Goal: Information Seeking & Learning: Find specific page/section

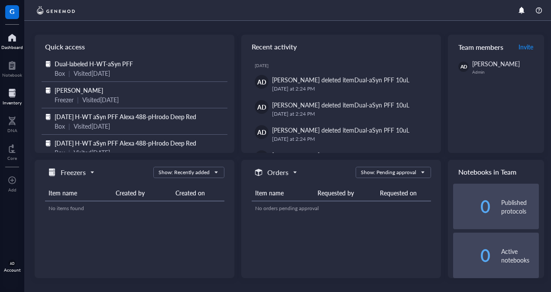
click at [8, 96] on div at bounding box center [12, 93] width 19 height 14
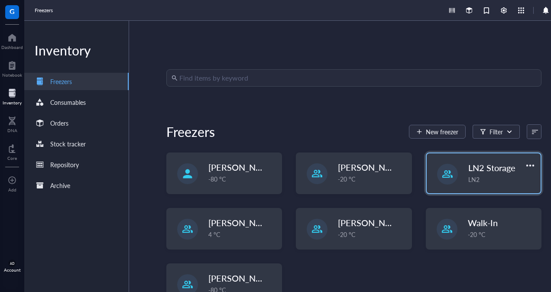
click at [471, 173] on span "LN2 Storage" at bounding box center [492, 168] width 47 height 12
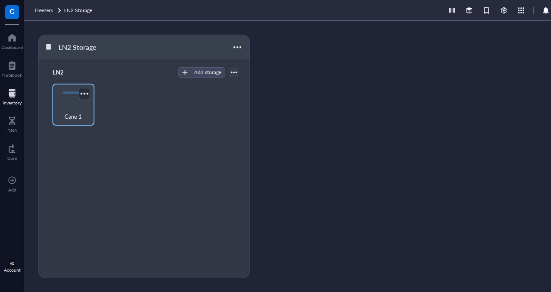
click at [74, 104] on div "Cane 1" at bounding box center [73, 111] width 33 height 19
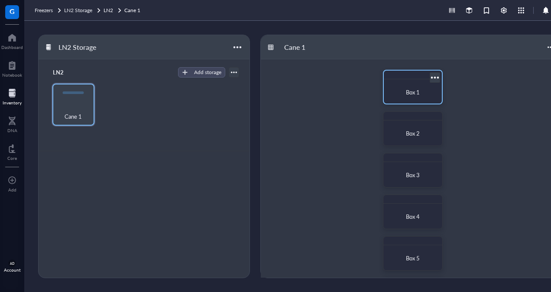
click at [411, 96] on div "Box 1" at bounding box center [413, 92] width 44 height 9
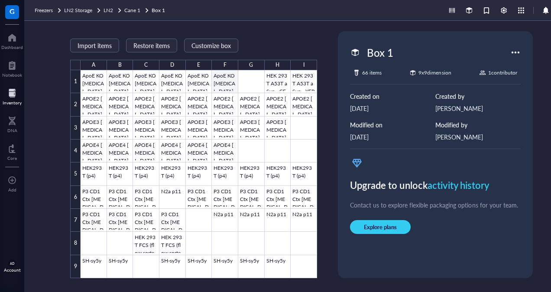
click at [223, 86] on div at bounding box center [199, 174] width 237 height 208
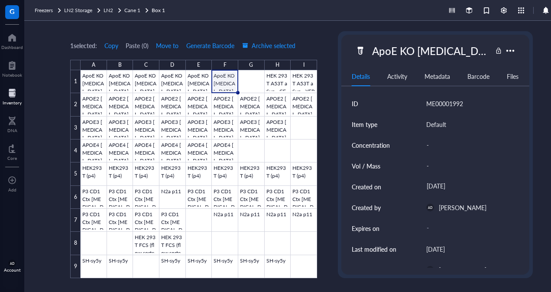
click at [313, 42] on div "1 selected: Copy Paste ( 0 ) Move to Generate Barcode Archive selected" at bounding box center [193, 46] width 247 height 8
click at [137, 10] on span "Cane 1" at bounding box center [132, 10] width 16 height 7
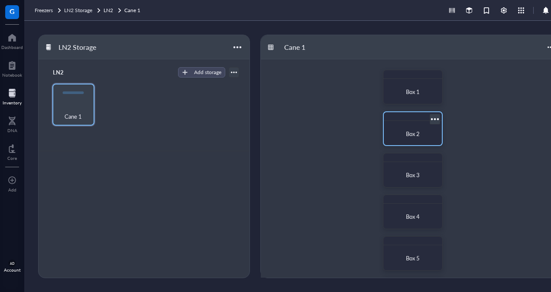
click at [413, 137] on span "Box 2" at bounding box center [413, 134] width 14 height 8
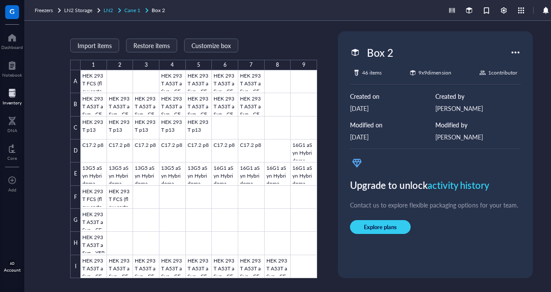
click at [137, 10] on span "Cane 1" at bounding box center [132, 10] width 16 height 7
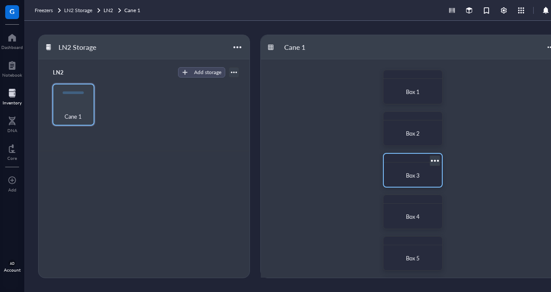
click at [417, 176] on span "Box 3" at bounding box center [413, 175] width 14 height 8
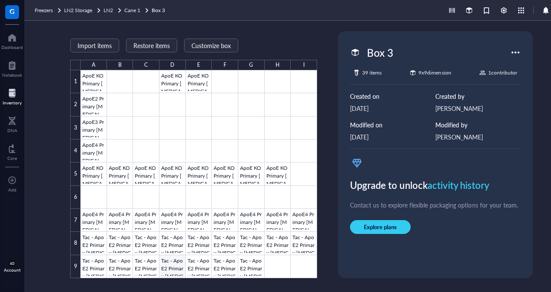
click at [173, 268] on div at bounding box center [199, 174] width 237 height 208
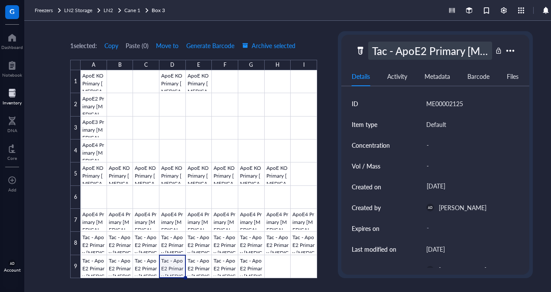
click at [454, 50] on div "Tac - ApoE2 Primary [MEDICAL_DATA] - pnd2 - p2 Medium / DMSO" at bounding box center [430, 51] width 124 height 18
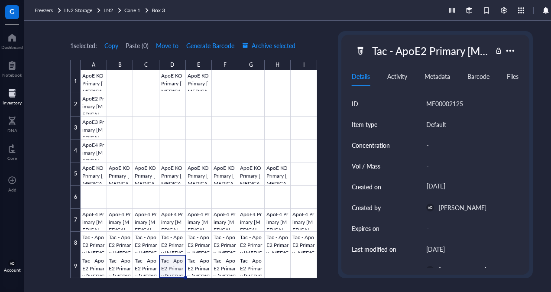
click at [337, 47] on div "1 selected: Copy Paste ( 0 ) Move to Generate Barcode Archive selected A B C D …" at bounding box center [301, 156] width 555 height 271
click at [133, 9] on span "Cane 1" at bounding box center [132, 10] width 16 height 7
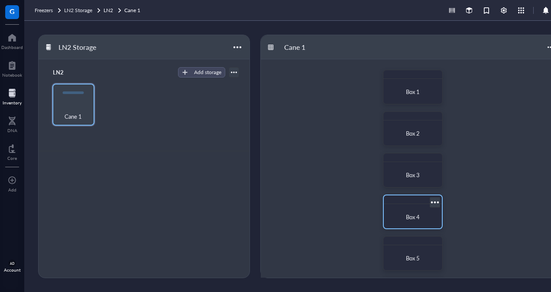
click at [406, 210] on div "Box 4" at bounding box center [413, 217] width 51 height 19
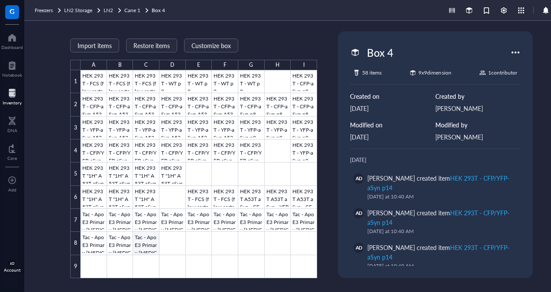
click at [149, 246] on div at bounding box center [199, 174] width 237 height 208
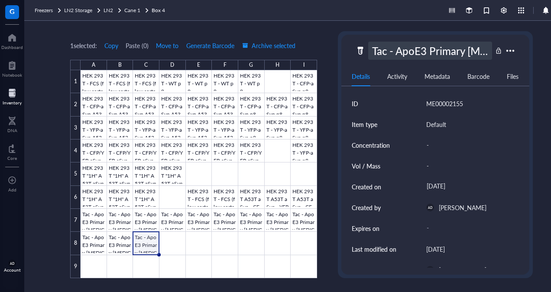
click at [462, 52] on div "Tac - ApoE3 Primary [MEDICAL_DATA] - pnd2 p2 - Medium / DMSO" at bounding box center [430, 51] width 124 height 18
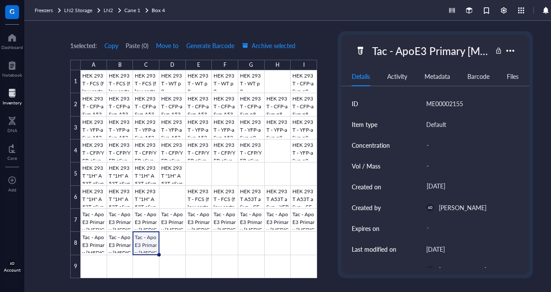
click at [330, 42] on div "1 selected: Copy Paste ( 0 ) Move to Generate Barcode Archive selected A B C D …" at bounding box center [301, 156] width 555 height 271
click at [134, 10] on span "Cane 1" at bounding box center [132, 10] width 16 height 7
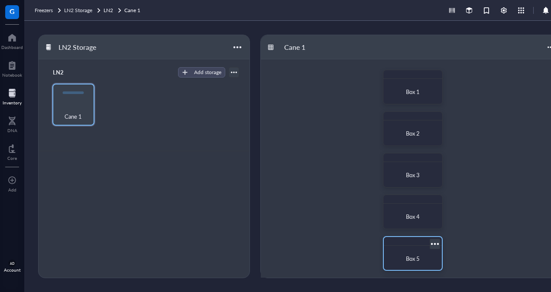
click at [410, 262] on span "Box 5" at bounding box center [413, 258] width 14 height 8
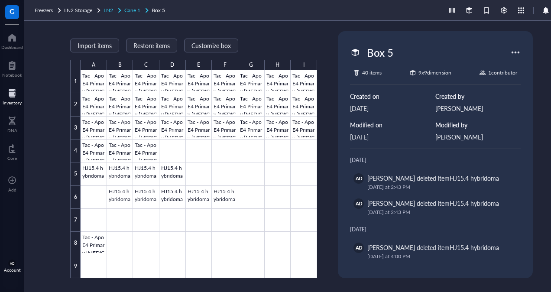
click at [135, 11] on span "Cane 1" at bounding box center [132, 10] width 16 height 7
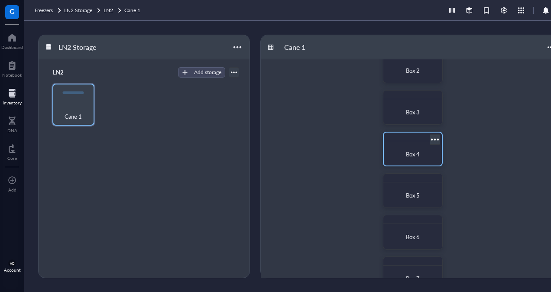
scroll to position [65, 0]
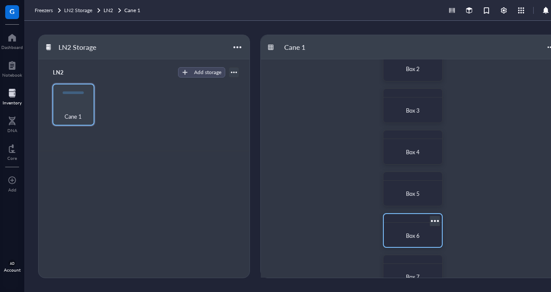
click at [410, 232] on span "Box 6" at bounding box center [413, 236] width 14 height 8
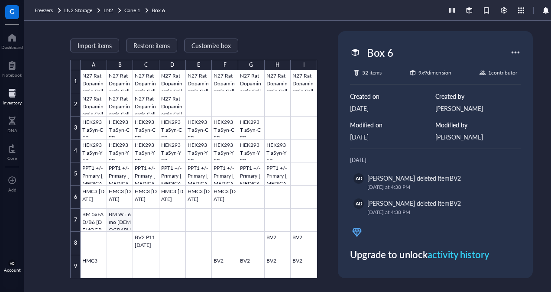
click at [124, 222] on div at bounding box center [199, 174] width 237 height 208
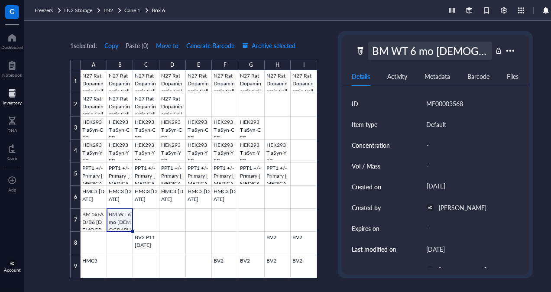
click at [431, 52] on div "BM WT 6 mo [DEMOGRAPHIC_DATA] from [PERSON_NAME]" at bounding box center [430, 51] width 124 height 18
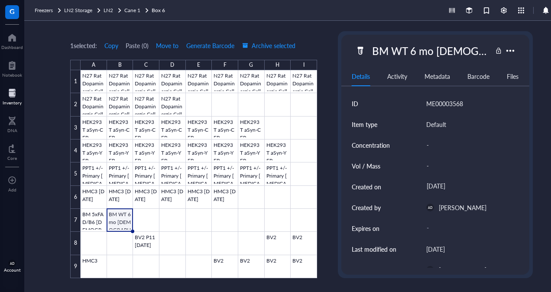
click at [323, 42] on div "1 selected: Copy Paste ( 0 ) Move to Generate Barcode Archive selected A B C D …" at bounding box center [301, 156] width 555 height 271
click at [135, 11] on span "Cane 1" at bounding box center [132, 10] width 16 height 7
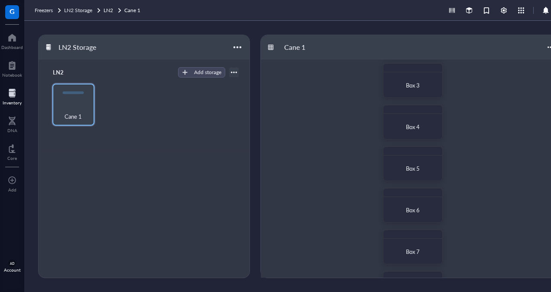
scroll to position [107, 0]
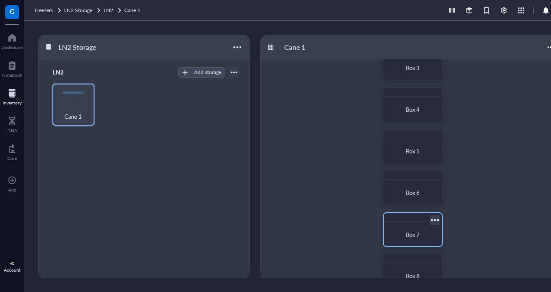
click at [407, 236] on span "Box 7" at bounding box center [413, 235] width 14 height 8
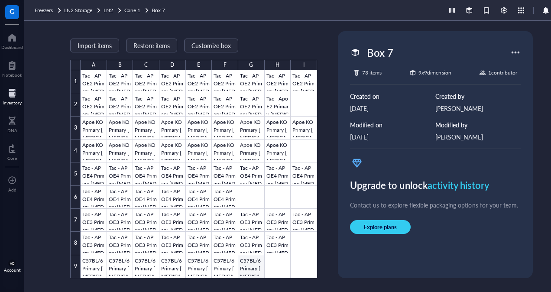
click at [254, 265] on div at bounding box center [199, 174] width 237 height 208
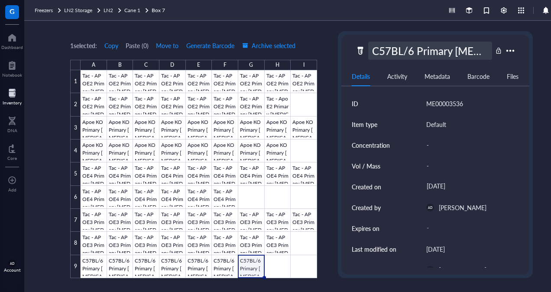
click at [438, 54] on div "C57BL/6 Primary [MEDICAL_DATA] pnd3 - Medium + 10% DMSO" at bounding box center [430, 51] width 124 height 18
click at [326, 45] on div "1 selected: Copy Paste ( 0 ) Move to Generate Barcode Archive selected A B C D …" at bounding box center [301, 156] width 555 height 271
click at [442, 52] on div "C57BL/6 Primary [MEDICAL_DATA] pnd3 - Medium + 10% DMSO" at bounding box center [430, 51] width 124 height 18
click at [325, 39] on div "1 selected: Copy Paste ( 0 ) Move to Generate Barcode Archive selected A B C D …" at bounding box center [301, 156] width 555 height 271
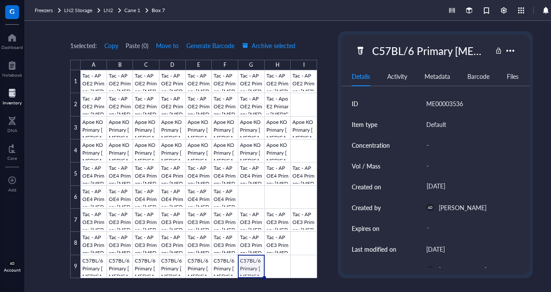
click at [12, 97] on div at bounding box center [12, 93] width 19 height 14
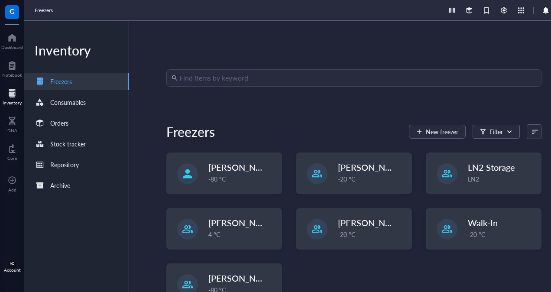
click at [205, 82] on input "search" at bounding box center [357, 78] width 357 height 16
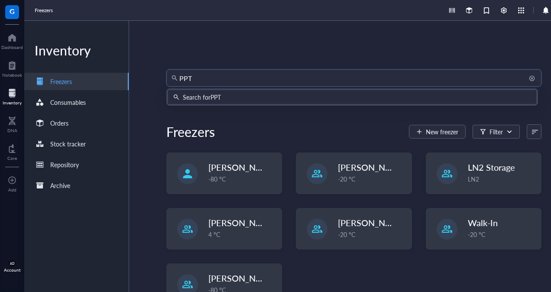
type input "PPT1"
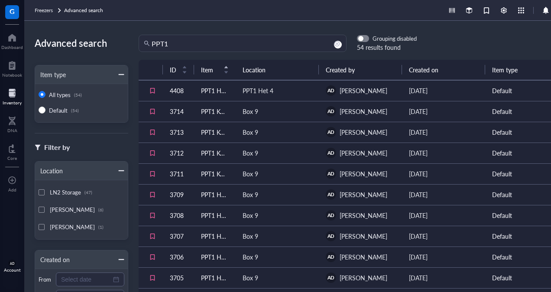
click at [212, 113] on td "PPT1 KO Primary [MEDICAL_DATA] pnd4 - Medium + 10% DMSO" at bounding box center [215, 111] width 42 height 21
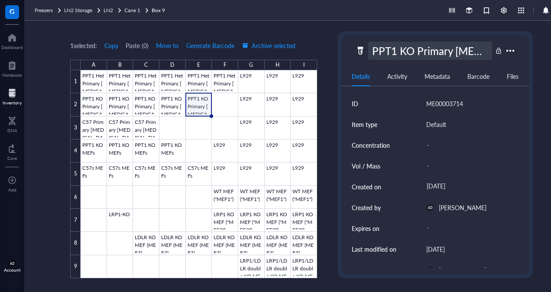
click at [437, 54] on div "PPT1 KO Primary [MEDICAL_DATA] pnd4 - Medium + 10% DMSO" at bounding box center [430, 51] width 124 height 18
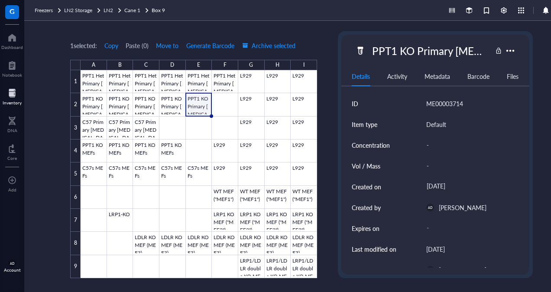
click at [331, 37] on div "1 selected: Copy Paste ( 0 ) Move to Generate Barcode Archive selected A B C D …" at bounding box center [301, 156] width 555 height 271
click at [328, 153] on div "1 selected: Copy Paste ( 0 ) Move to Generate Barcode Archive selected A B C D …" at bounding box center [301, 156] width 555 height 271
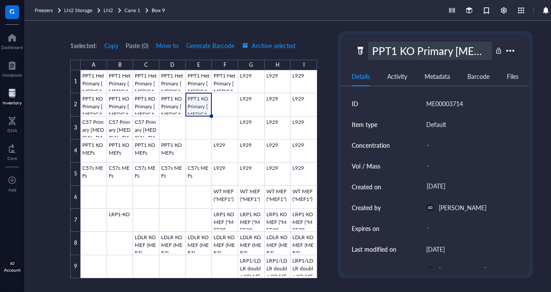
click at [431, 51] on div "PPT1 KO Primary [MEDICAL_DATA] pnd4 - Medium + 10% DMSO" at bounding box center [430, 51] width 124 height 18
click at [323, 44] on div "1 selected: Copy Paste ( 0 ) Move to Generate Barcode Archive selected A B C D …" at bounding box center [301, 156] width 555 height 271
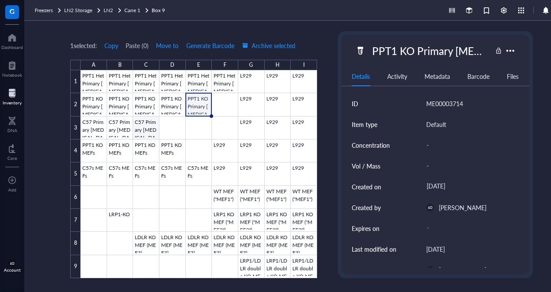
click at [144, 129] on div at bounding box center [199, 174] width 237 height 208
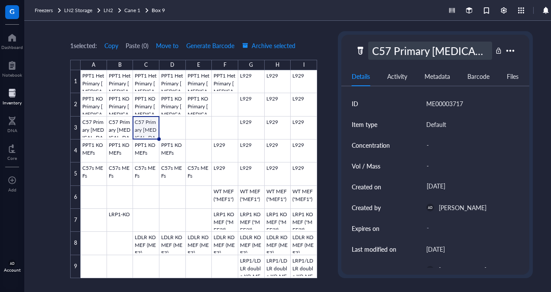
click at [456, 54] on div "C57 Primary [MEDICAL_DATA] pnd4 - Medium + 10% DMSO" at bounding box center [430, 51] width 124 height 18
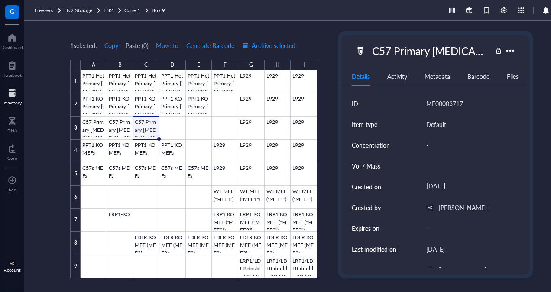
click at [320, 40] on div "1 selected: Copy Paste ( 0 ) Move to Generate Barcode Archive selected A B C D …" at bounding box center [301, 156] width 555 height 271
click at [180, 152] on div at bounding box center [199, 174] width 237 height 208
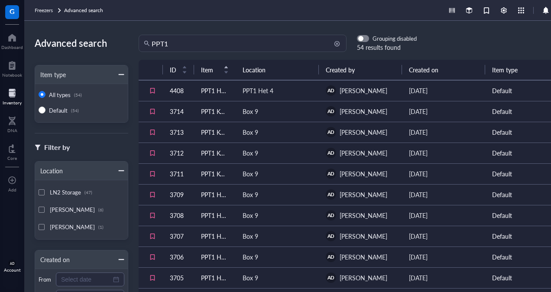
click at [179, 43] on input "PPT1" at bounding box center [247, 43] width 190 height 16
type input "PPT1 het"
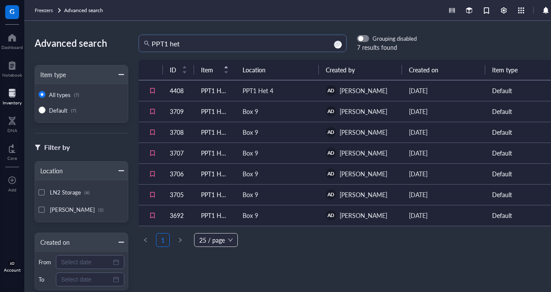
click at [210, 113] on td "PPT1 Het Primary [MEDICAL_DATA] pnd4 - Medium + 10% DMSO" at bounding box center [215, 111] width 42 height 21
click at [212, 194] on td "PPT1 Het Primary [MEDICAL_DATA] pnd4 - Medium + 10% DMSO" at bounding box center [215, 194] width 42 height 21
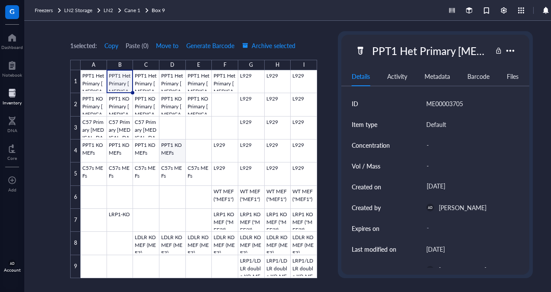
click at [177, 154] on div at bounding box center [199, 174] width 237 height 208
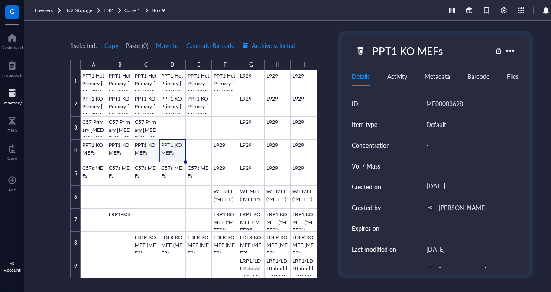
click at [146, 152] on div at bounding box center [199, 174] width 237 height 208
click at [117, 153] on div at bounding box center [199, 174] width 237 height 208
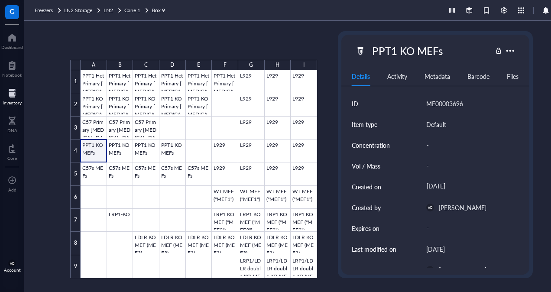
click at [85, 150] on div at bounding box center [199, 174] width 237 height 208
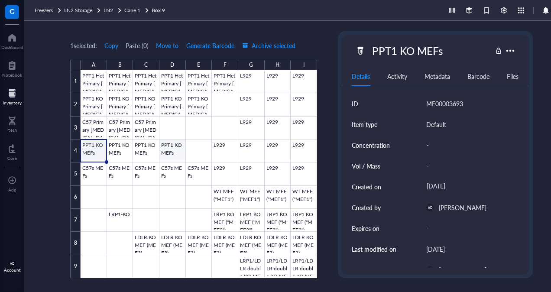
click at [168, 152] on div at bounding box center [199, 174] width 237 height 208
click at [150, 176] on div at bounding box center [199, 174] width 237 height 208
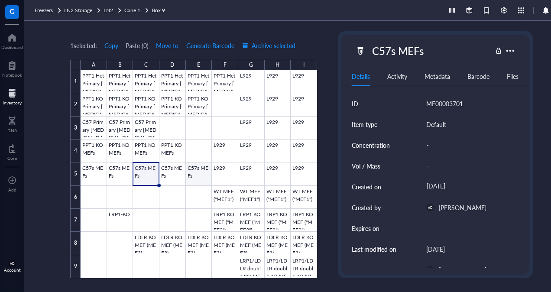
click at [201, 174] on div at bounding box center [199, 174] width 237 height 208
click at [325, 126] on div "1 selected: Copy Paste ( 0 ) Move to Generate Barcode Archive selected A B C D …" at bounding box center [301, 156] width 555 height 271
